Goal: Information Seeking & Learning: Compare options

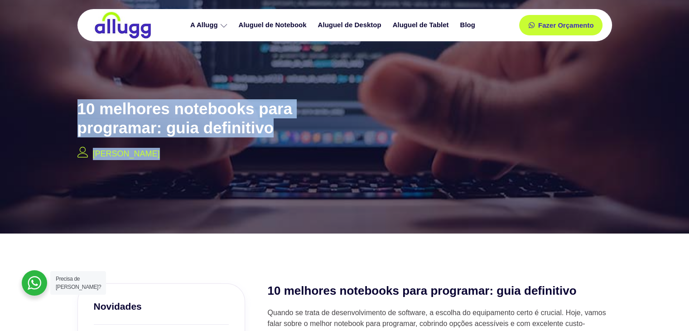
drag, startPoint x: 689, startPoint y: 24, endPoint x: 694, endPoint y: 67, distance: 43.5
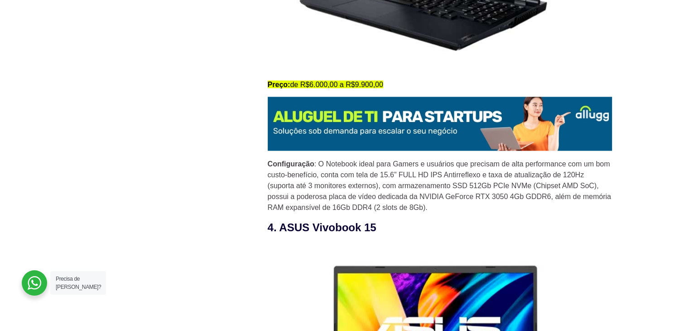
scroll to position [1898, 0]
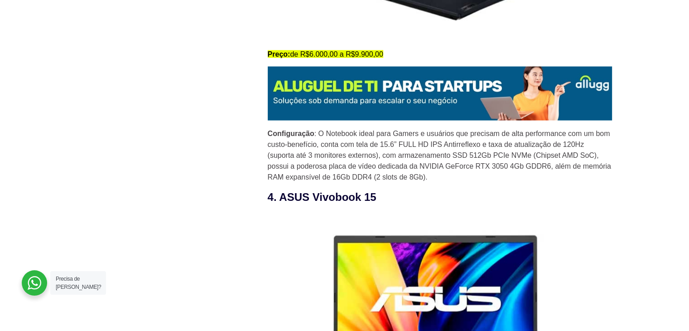
click at [350, 54] on mark "Preço: de R$6.000,00 a R$9.900,00" at bounding box center [326, 54] width 116 height 8
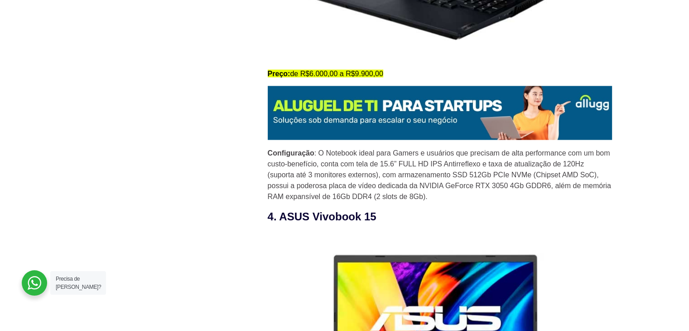
scroll to position [1824, 0]
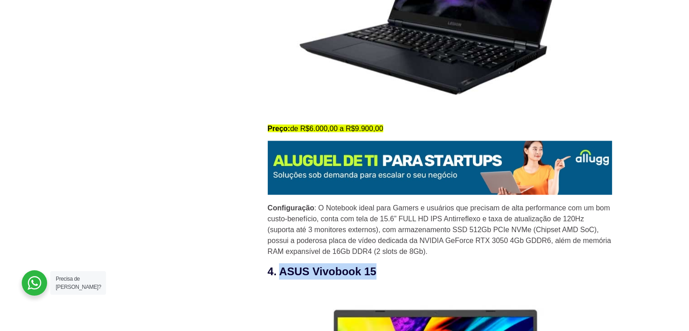
drag, startPoint x: 377, startPoint y: 274, endPoint x: 281, endPoint y: 268, distance: 96.2
click at [281, 268] on h3 "4. ASUS Vivobook 15" at bounding box center [440, 271] width 344 height 16
copy h3 "ASUS Vivobook 15"
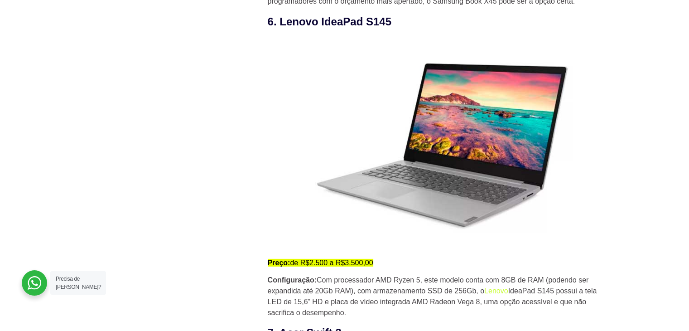
scroll to position [2720, 0]
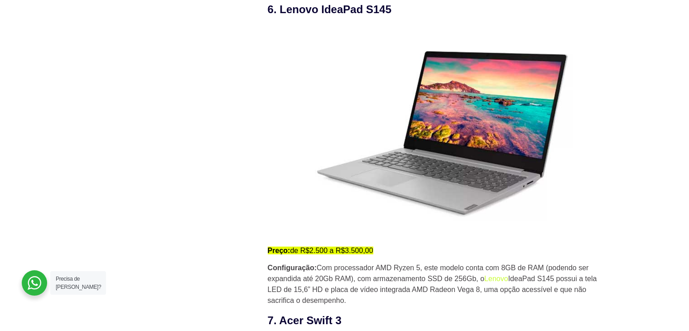
drag, startPoint x: 398, startPoint y: 11, endPoint x: 282, endPoint y: 14, distance: 116.1
click at [282, 14] on h3 "6. Lenovo IdeaPad S145" at bounding box center [440, 9] width 344 height 16
copy h3 "Lenovo IdeaPad S145"
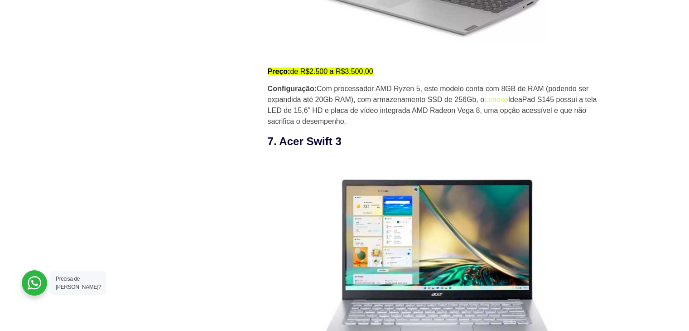
scroll to position [2893, 0]
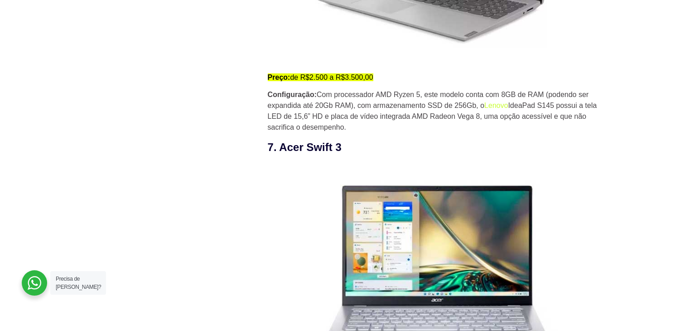
drag, startPoint x: 344, startPoint y: 151, endPoint x: 283, endPoint y: 155, distance: 61.3
click at [283, 155] on h3 "7. Acer Swift 3" at bounding box center [440, 147] width 344 height 16
copy h3 "Acer Swift 3"
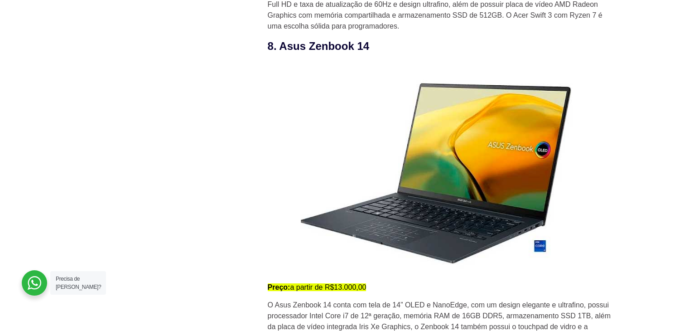
scroll to position [3310, 0]
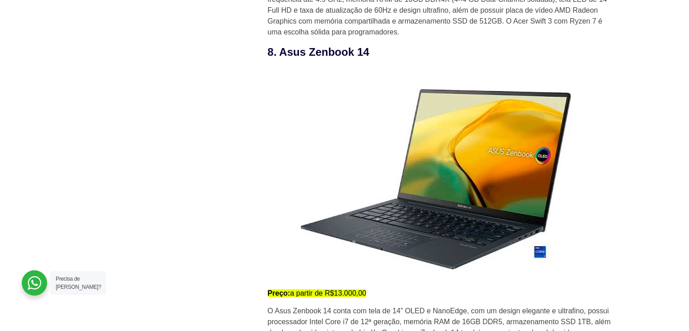
drag, startPoint x: 371, startPoint y: 54, endPoint x: 277, endPoint y: 59, distance: 93.5
click at [277, 59] on h3 "8. Asus Zenbook 14" at bounding box center [440, 52] width 344 height 16
copy h3 "Asus Zenbook 14"
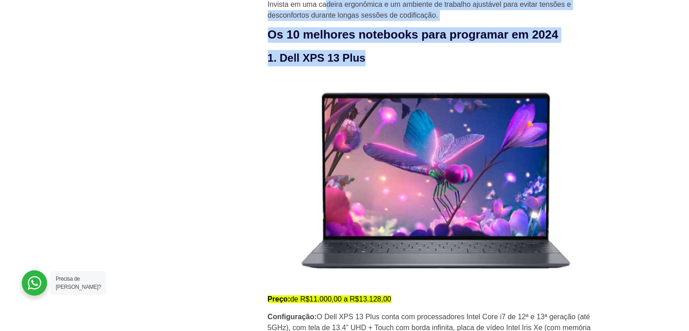
scroll to position [932, 0]
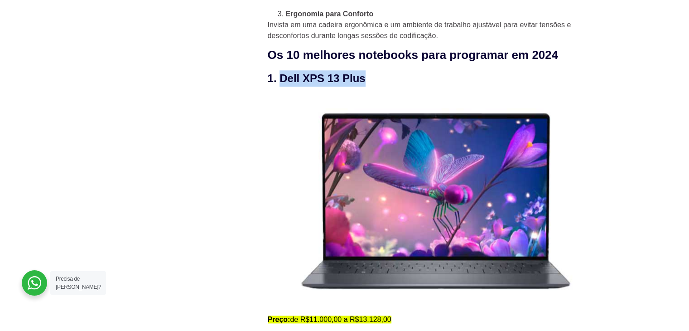
drag, startPoint x: 372, startPoint y: 16, endPoint x: 282, endPoint y: 80, distance: 110.4
click at [282, 80] on h3 "1. Dell XPS 13 Plus" at bounding box center [440, 78] width 344 height 16
copy h3 "Dell XPS 13 Plus"
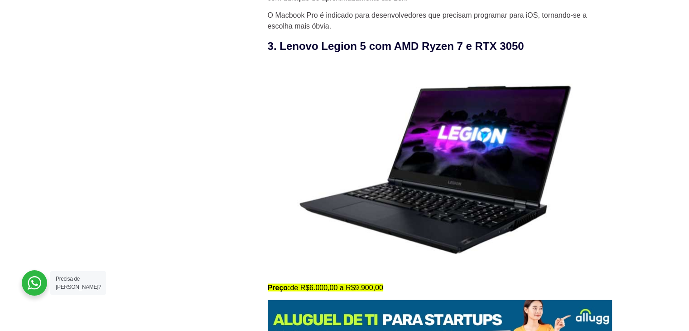
scroll to position [1654, 0]
